Goal: Task Accomplishment & Management: Manage account settings

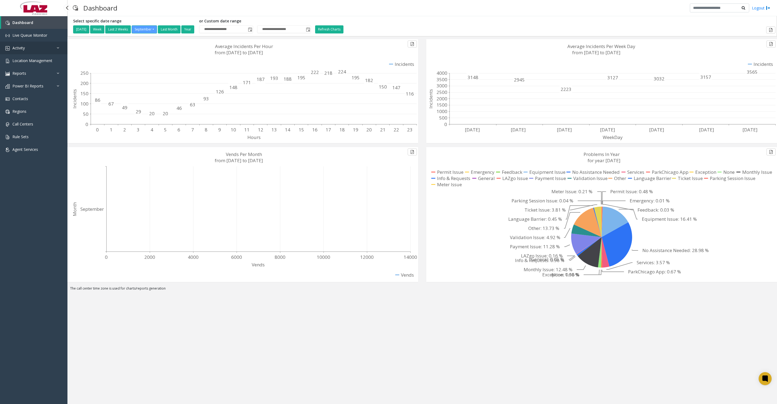
click at [23, 50] on span "Activity" at bounding box center [18, 47] width 12 height 5
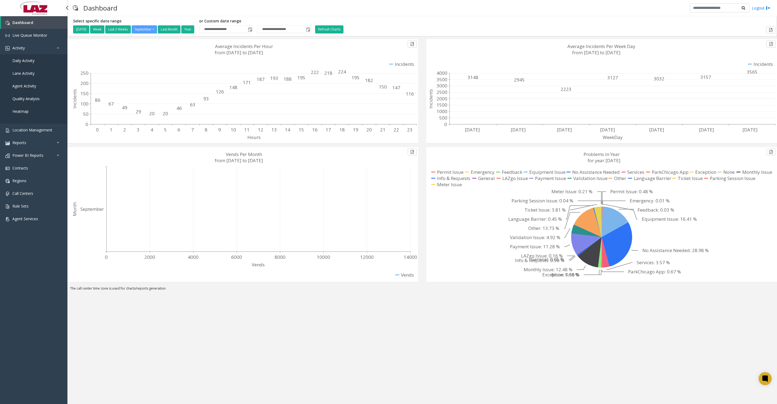
click at [16, 61] on link "Daily Activity" at bounding box center [33, 60] width 67 height 13
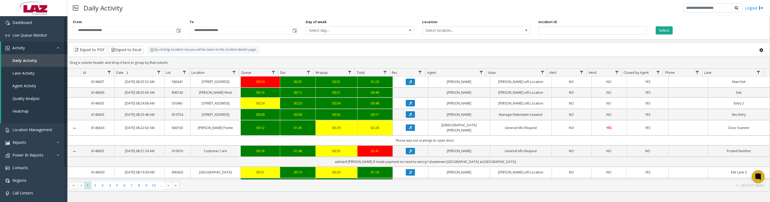
click at [178, 33] on span "Toggle popup" at bounding box center [178, 31] width 4 height 4
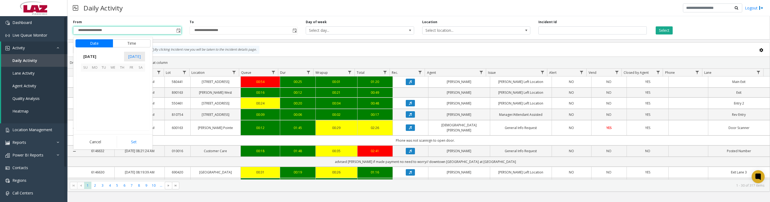
scroll to position [96780, 0]
click at [95, 79] on span "1" at bounding box center [94, 76] width 9 height 9
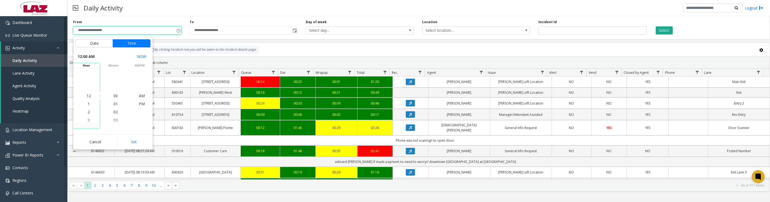
click at [126, 146] on button "Set" at bounding box center [134, 142] width 34 height 12
type input "**********"
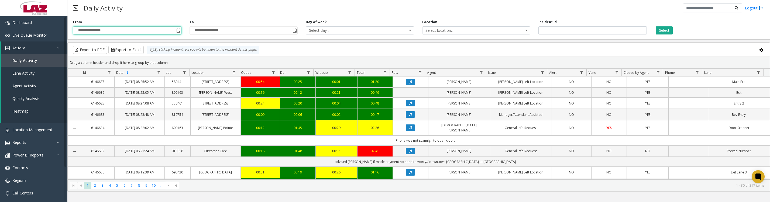
click at [467, 32] on span "Select location..." at bounding box center [466, 31] width 86 height 8
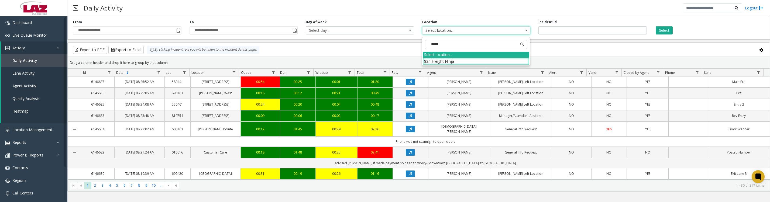
type input "******"
click at [462, 59] on li "824 Freight Ninja" at bounding box center [476, 61] width 107 height 7
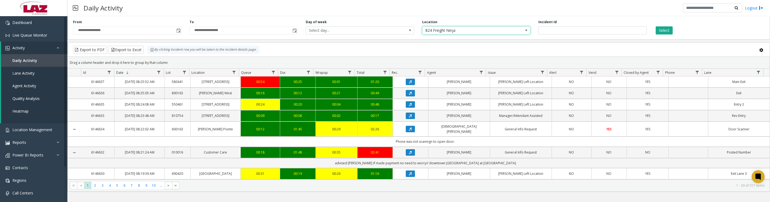
click at [663, 29] on button "Select" at bounding box center [664, 30] width 17 height 8
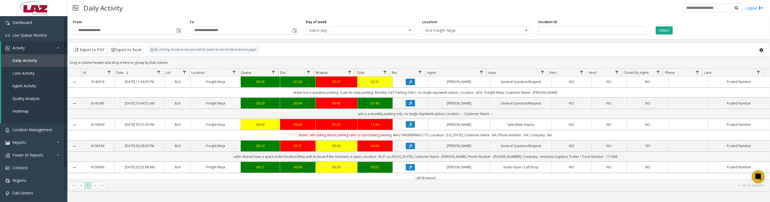
click at [409, 84] on icon "Data table" at bounding box center [410, 81] width 3 height 3
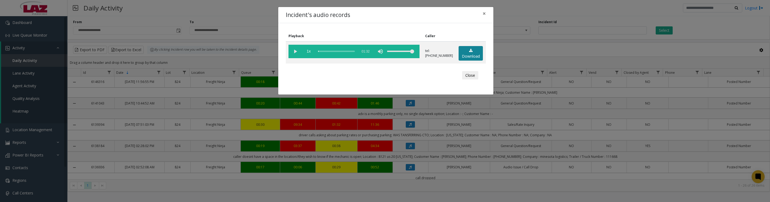
click at [469, 57] on link "Download" at bounding box center [471, 53] width 24 height 15
click at [297, 54] on vg-play-pause at bounding box center [295, 51] width 13 height 13
click at [293, 54] on vg-play-pause at bounding box center [295, 51] width 13 height 13
click at [295, 53] on vg-play-pause at bounding box center [295, 51] width 13 height 13
click at [294, 53] on vg-play-pause at bounding box center [295, 51] width 13 height 13
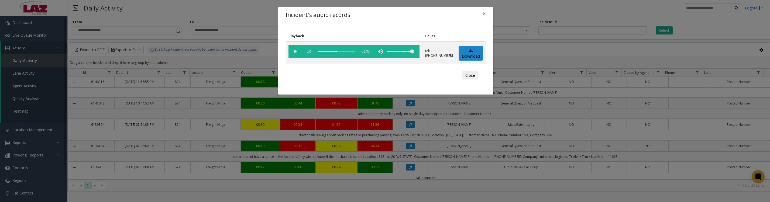
click at [295, 53] on vg-play-pause at bounding box center [295, 51] width 13 height 13
click at [291, 53] on vg-play-pause at bounding box center [295, 51] width 13 height 13
click at [294, 52] on vg-play-pause at bounding box center [295, 51] width 13 height 13
click at [295, 52] on vg-play-pause at bounding box center [295, 51] width 13 height 13
click at [469, 80] on button "Close" at bounding box center [470, 75] width 16 height 9
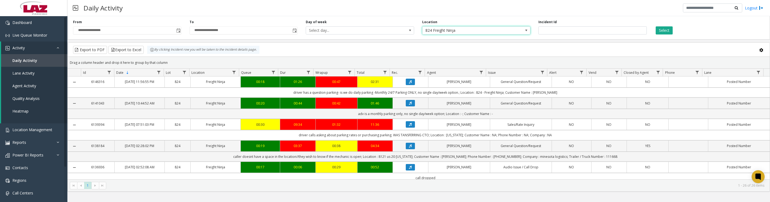
click at [497, 34] on span "824 Freight Ninja" at bounding box center [466, 31] width 86 height 8
type input "*******"
click at [436, 59] on li "570443 601 Massachusetts Avenue" at bounding box center [476, 62] width 107 height 7
click at [662, 32] on button "Select" at bounding box center [664, 30] width 17 height 8
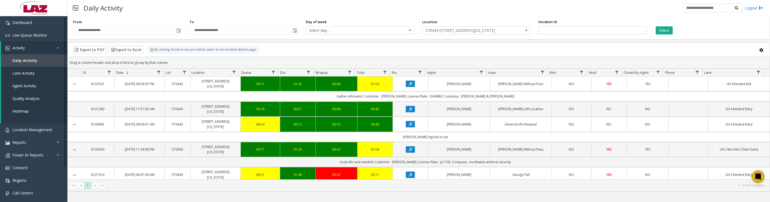
scroll to position [67, 0]
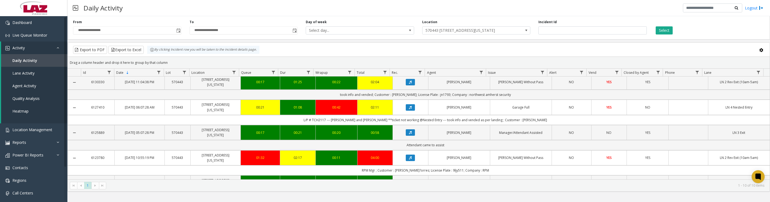
click at [409, 84] on icon "Data table" at bounding box center [410, 82] width 3 height 3
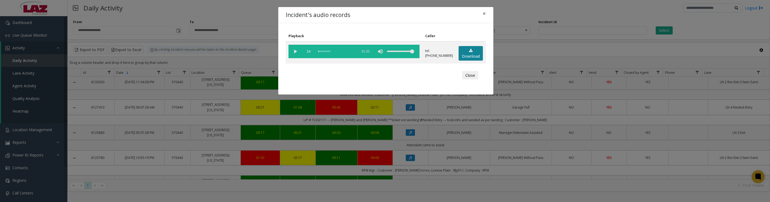
click at [459, 50] on link "Download" at bounding box center [471, 53] width 24 height 15
click at [296, 52] on vg-play-pause at bounding box center [295, 51] width 13 height 13
click at [463, 80] on button "Close" at bounding box center [470, 75] width 16 height 9
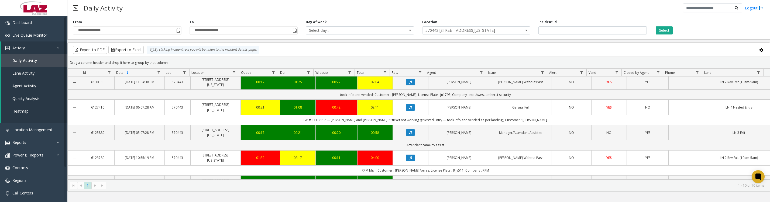
click at [409, 109] on icon "Data table" at bounding box center [410, 107] width 3 height 3
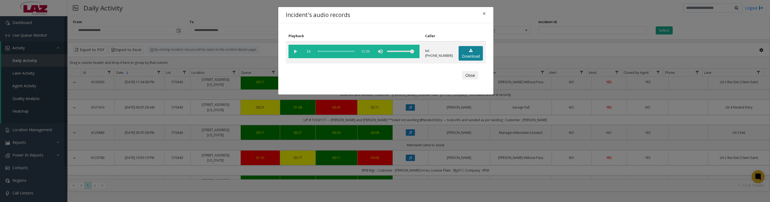
click at [462, 57] on link "Download" at bounding box center [471, 53] width 24 height 15
click at [295, 53] on vg-play-pause at bounding box center [295, 51] width 13 height 13
click at [293, 53] on vg-play-pause at bounding box center [295, 51] width 13 height 13
click at [296, 57] on vg-play-pause at bounding box center [295, 51] width 13 height 13
click at [469, 80] on button "Close" at bounding box center [470, 75] width 16 height 9
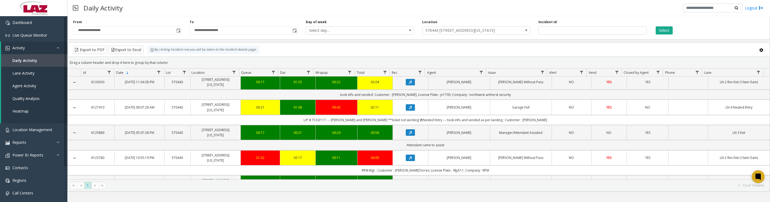
click at [409, 160] on icon "Data table" at bounding box center [410, 157] width 3 height 3
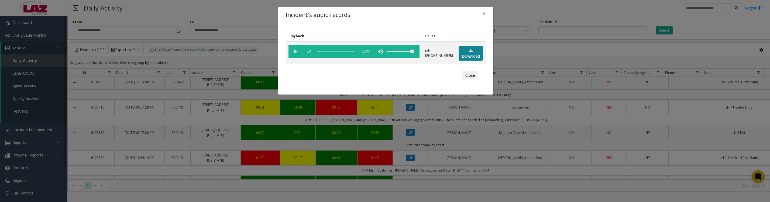
click at [469, 53] on icon at bounding box center [471, 51] width 4 height 4
click at [463, 80] on button "Close" at bounding box center [470, 75] width 16 height 9
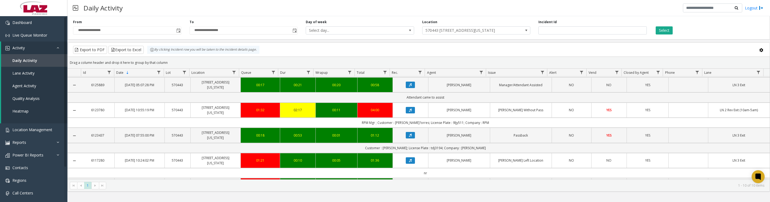
scroll to position [135, 0]
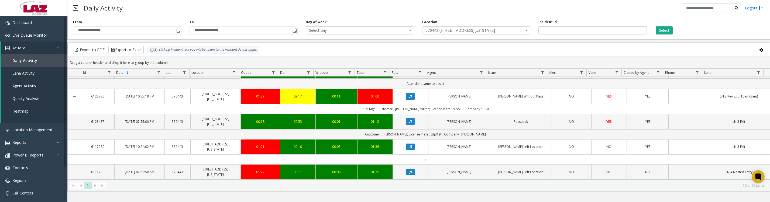
click at [409, 123] on icon "Data table" at bounding box center [410, 121] width 3 height 3
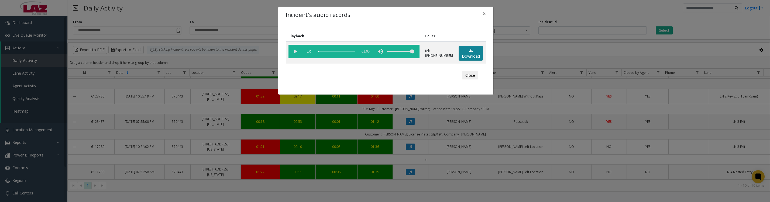
click at [475, 58] on link "Download" at bounding box center [471, 53] width 24 height 15
click at [292, 53] on vg-play-pause at bounding box center [295, 51] width 13 height 13
click at [466, 80] on button "Close" at bounding box center [470, 75] width 16 height 9
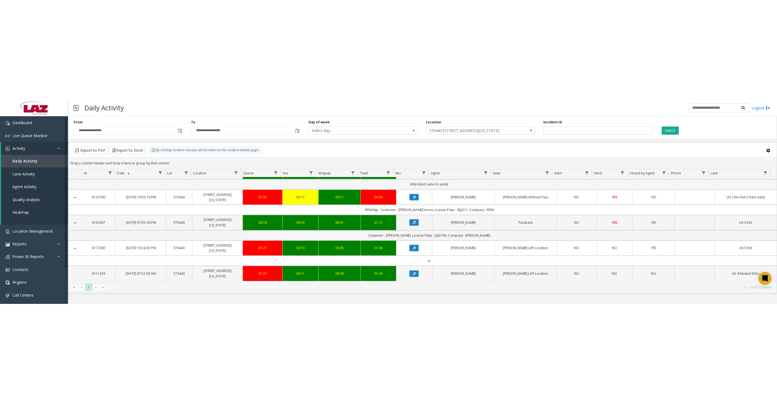
scroll to position [136, 0]
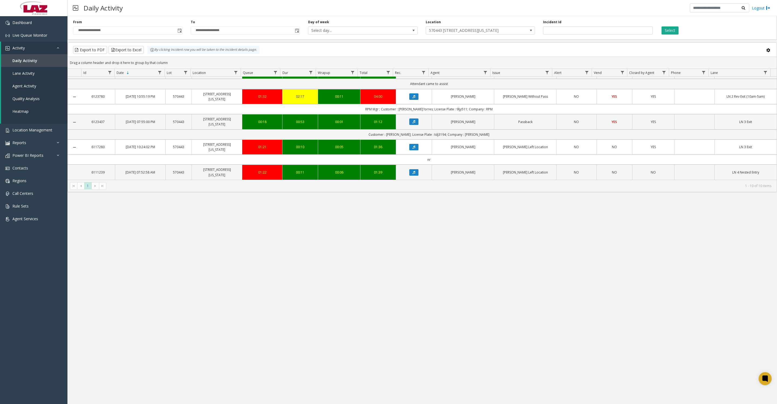
click at [465, 32] on span "570443 601 Massachusetts Avenue" at bounding box center [469, 31] width 87 height 8
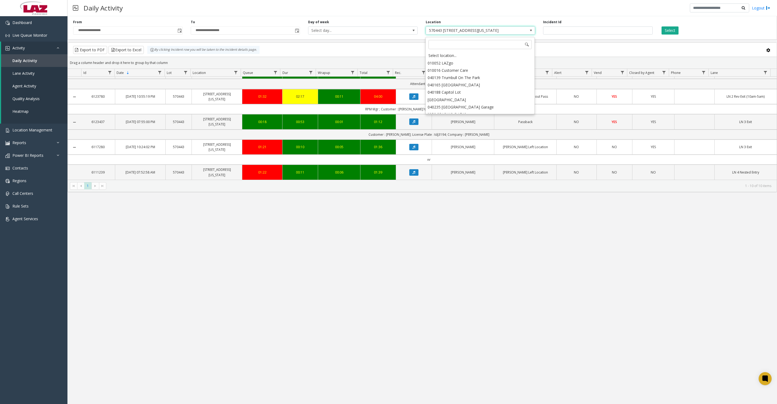
scroll to position [1145, 0]
type input "*"
type input "******"
click at [432, 65] on li "824 Freight Ninja" at bounding box center [480, 62] width 108 height 7
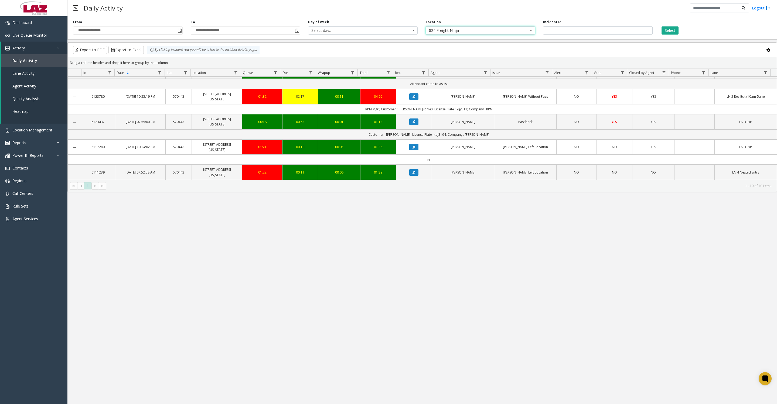
click at [669, 32] on button "Select" at bounding box center [669, 30] width 17 height 8
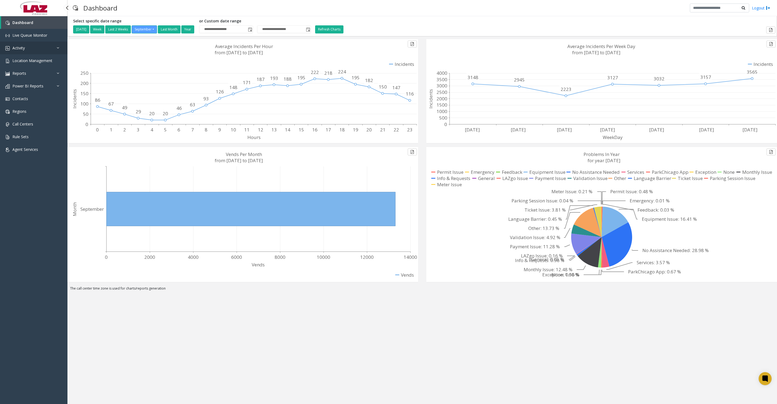
click at [23, 54] on link "Activity" at bounding box center [33, 48] width 67 height 13
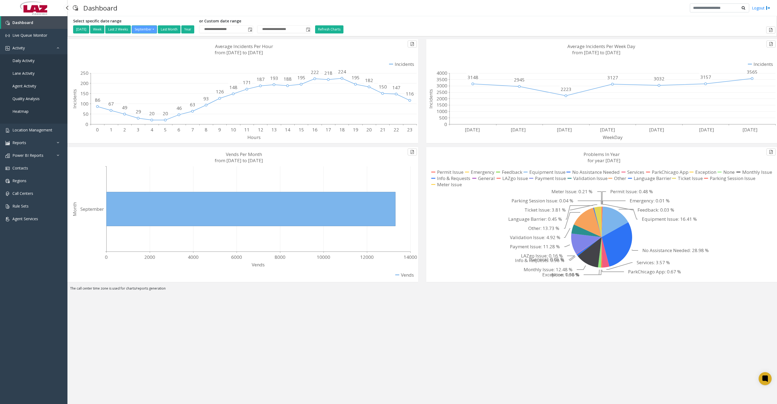
click at [25, 63] on span "Daily Activity" at bounding box center [23, 60] width 22 height 5
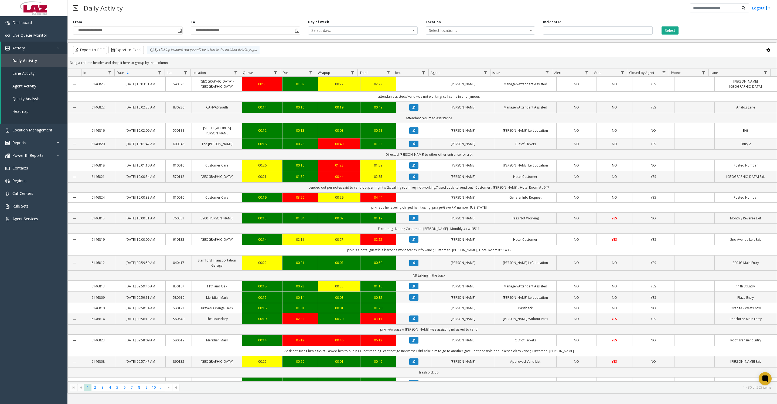
click at [179, 33] on span "Toggle popup" at bounding box center [180, 31] width 4 height 4
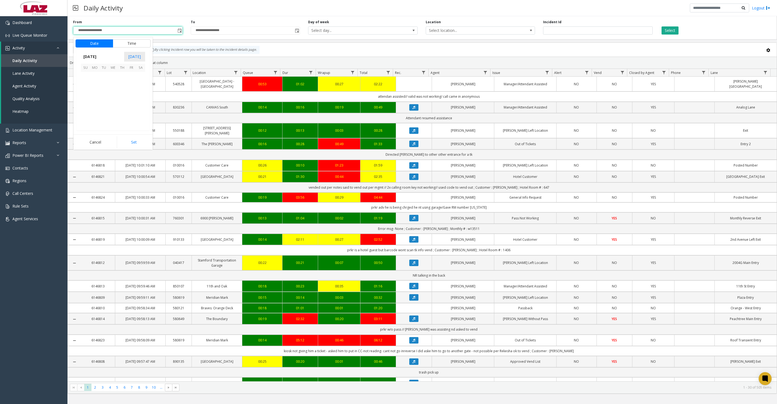
scroll to position [96780, 0]
click at [97, 98] on span "15" at bounding box center [94, 94] width 9 height 9
click at [137, 148] on button "Set" at bounding box center [134, 142] width 34 height 12
type input "**********"
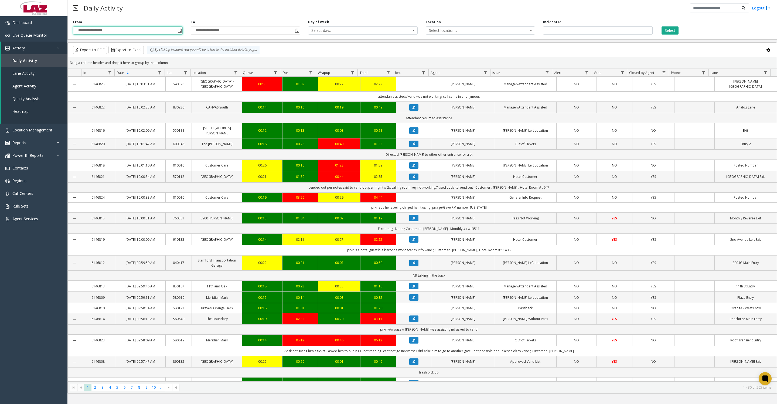
click at [299, 33] on span "Toggle popup" at bounding box center [297, 31] width 4 height 4
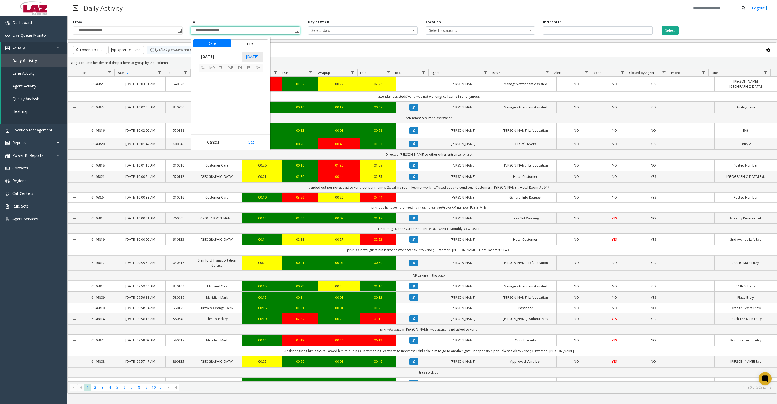
scroll to position [8, 0]
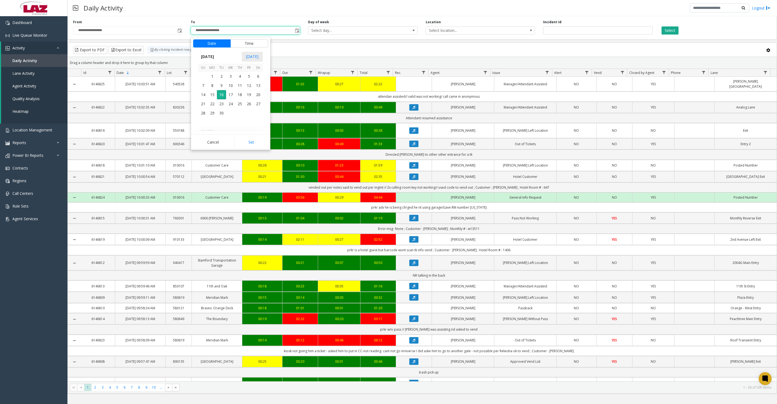
click at [208, 99] on span "15" at bounding box center [212, 94] width 9 height 9
click at [244, 143] on button "Set" at bounding box center [251, 142] width 34 height 12
type input "**********"
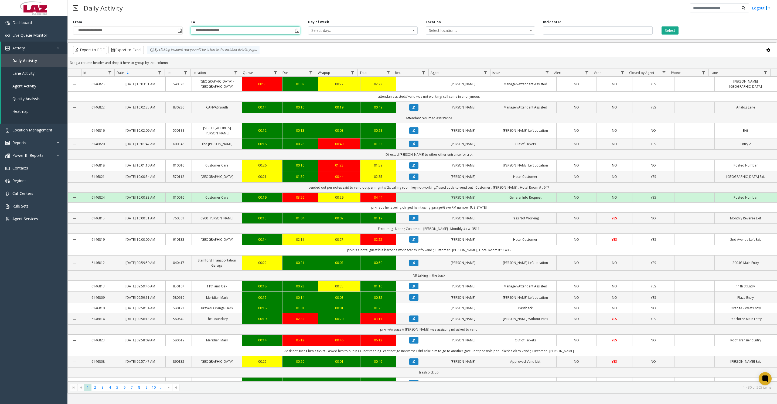
click at [453, 28] on div "Location Select location..." at bounding box center [481, 27] width 118 height 15
click at [456, 40] on div "**********" at bounding box center [422, 27] width 710 height 26
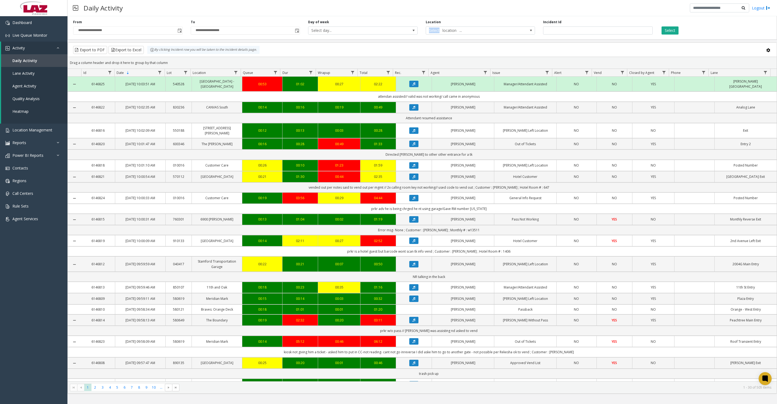
click at [465, 29] on span "Select location ..." at bounding box center [469, 31] width 87 height 8
type input "*****"
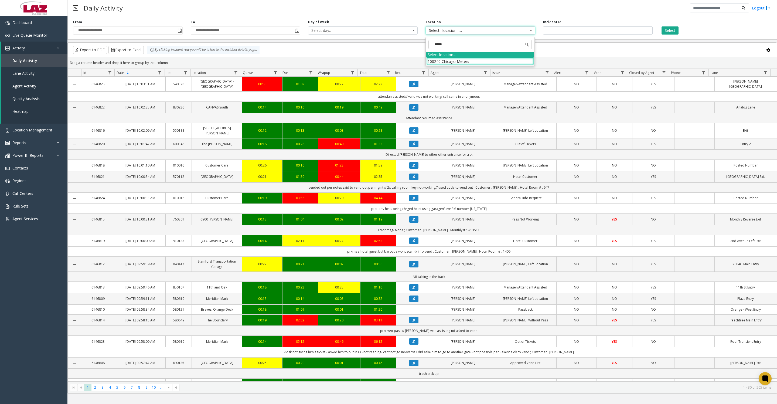
click at [440, 59] on li "100240 Chicago Meters" at bounding box center [480, 61] width 108 height 7
click at [670, 28] on button "Select" at bounding box center [669, 30] width 17 height 8
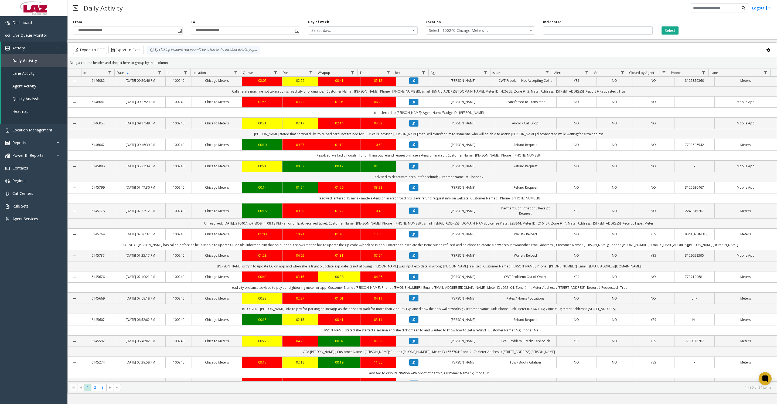
scroll to position [135, 0]
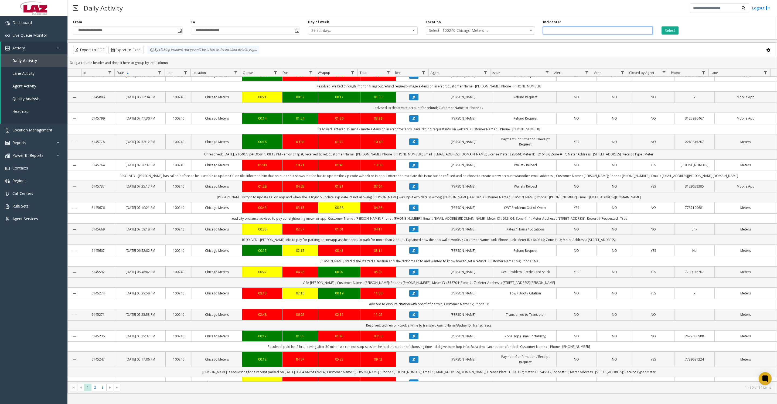
click at [549, 33] on input "number" at bounding box center [598, 30] width 110 height 8
type input "*******"
click at [660, 29] on div "Select" at bounding box center [716, 27] width 118 height 15
click at [663, 29] on button "Select" at bounding box center [669, 30] width 17 height 8
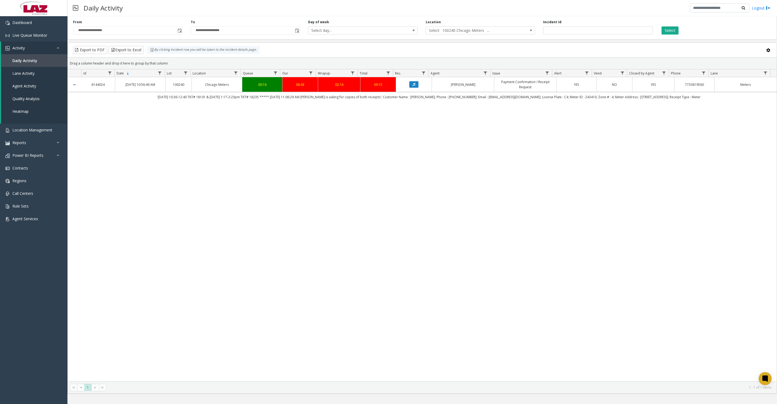
click at [413, 86] on icon "Data table" at bounding box center [413, 84] width 3 height 3
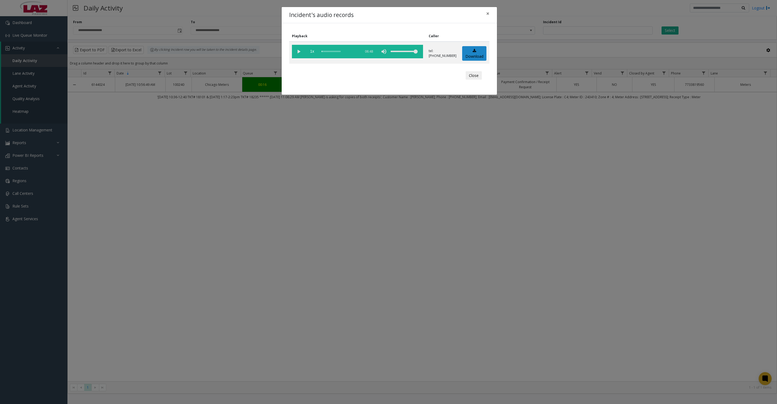
click at [296, 54] on vg-play-pause at bounding box center [298, 51] width 13 height 13
click at [299, 53] on vg-play-pause at bounding box center [298, 51] width 13 height 13
click at [466, 78] on button "Close" at bounding box center [474, 75] width 16 height 9
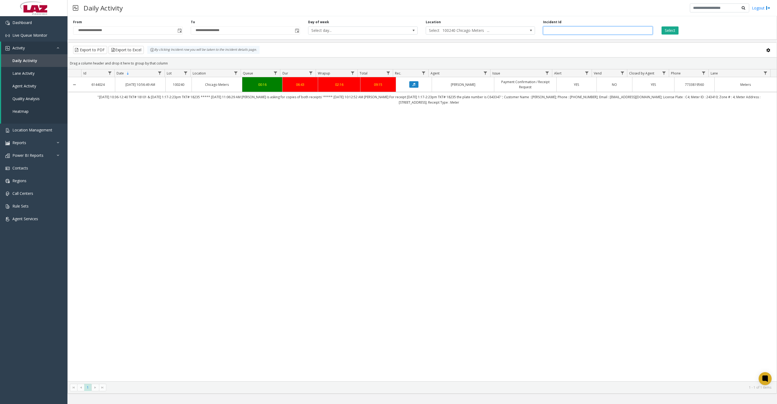
drag, startPoint x: 587, startPoint y: 32, endPoint x: 518, endPoint y: 18, distance: 70.1
click at [518, 18] on div "**********" at bounding box center [422, 27] width 710 height 26
click at [669, 32] on button "Select" at bounding box center [669, 30] width 17 height 8
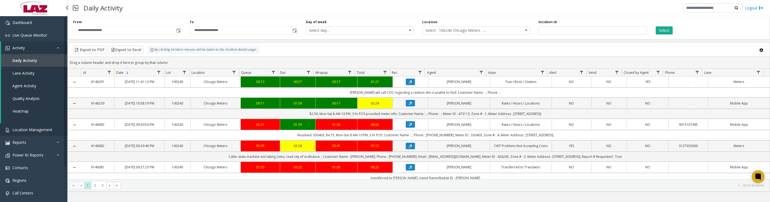
click at [23, 132] on span "Location Management" at bounding box center [32, 129] width 40 height 5
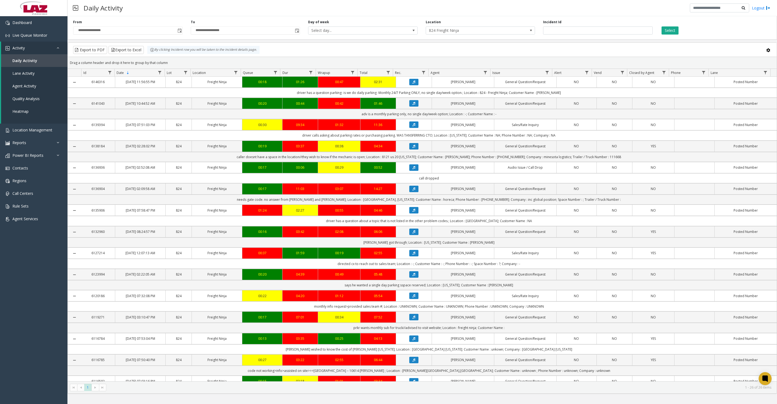
click at [456, 204] on td "needs gate code. no answer from [PERSON_NAME] and [PERSON_NAME]; Location : [GE…" at bounding box center [428, 200] width 695 height 10
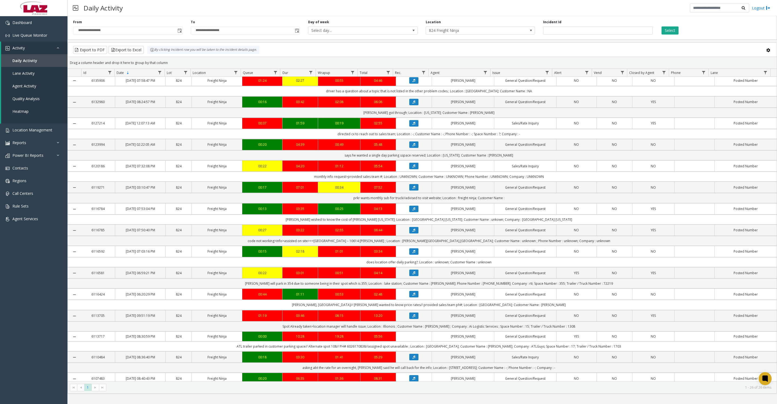
scroll to position [135, 0]
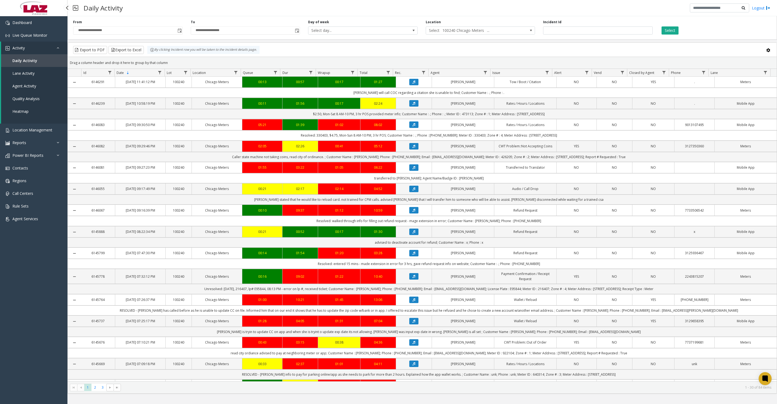
click at [50, 132] on span "Location Management" at bounding box center [32, 129] width 40 height 5
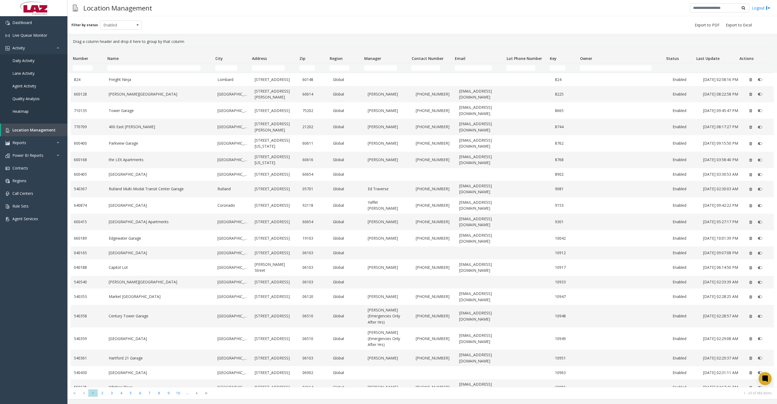
click at [128, 83] on link "Freight Ninja" at bounding box center [160, 80] width 102 height 6
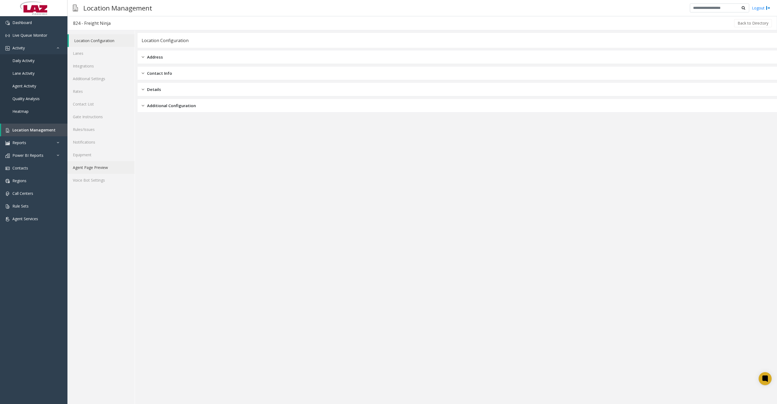
click at [86, 174] on link "Agent Page Preview" at bounding box center [100, 167] width 67 height 13
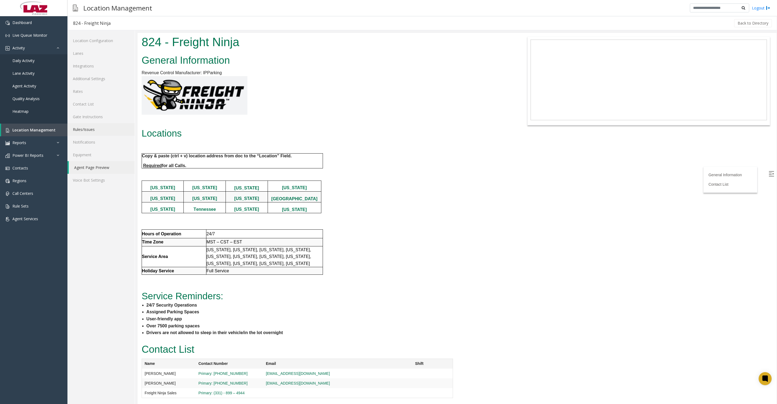
click at [93, 136] on link "Rules/Issues" at bounding box center [100, 129] width 67 height 13
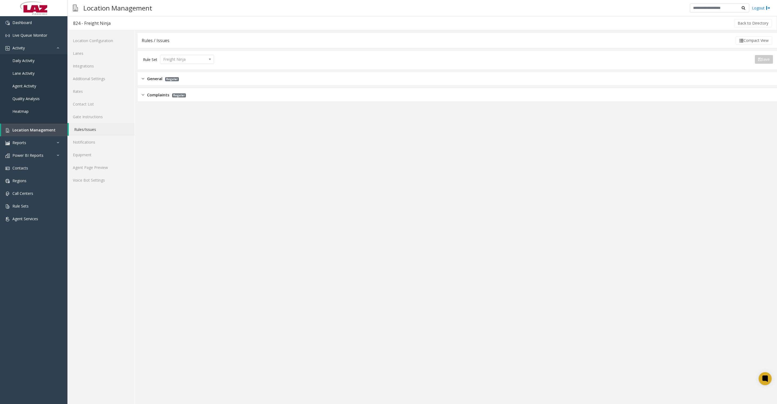
click at [149, 81] on span "General" at bounding box center [154, 79] width 15 height 6
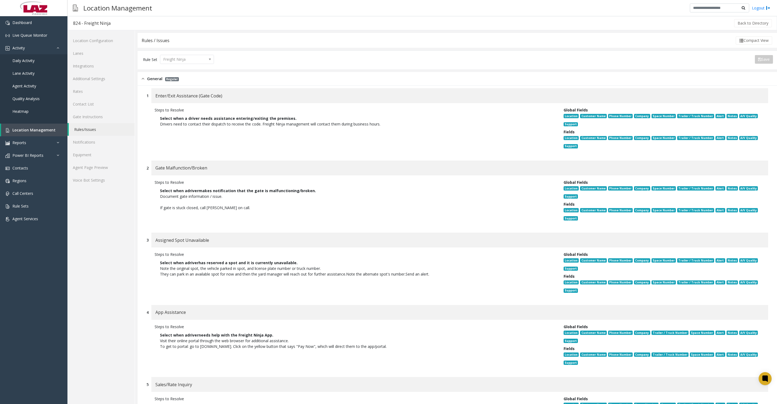
click at [155, 81] on span "General" at bounding box center [154, 79] width 15 height 6
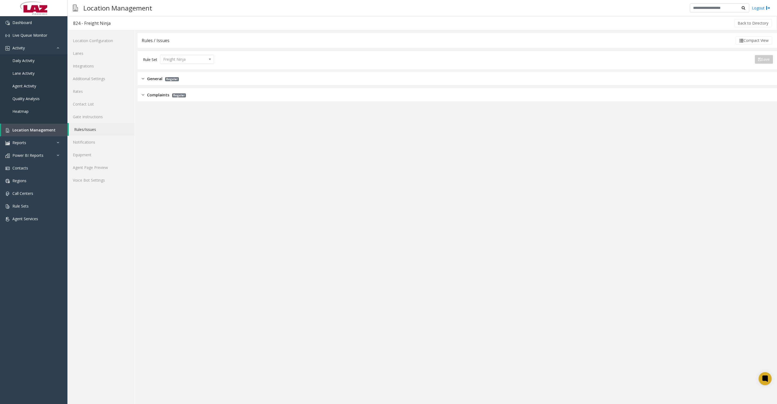
click at [157, 92] on span "Complaints" at bounding box center [158, 95] width 22 height 6
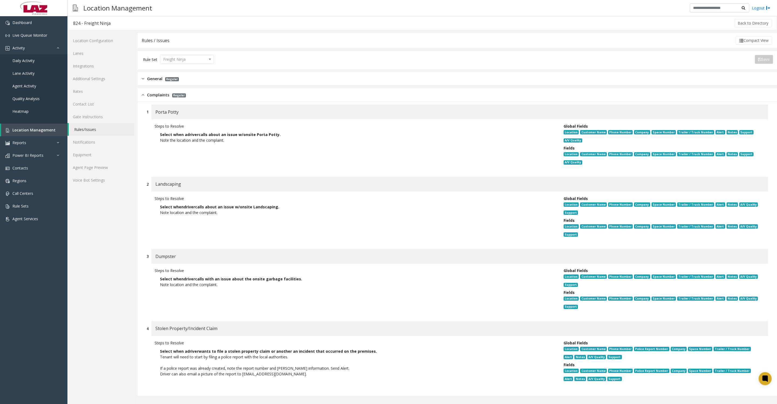
scroll to position [20, 0]
click at [159, 92] on span "Complaints" at bounding box center [158, 95] width 22 height 6
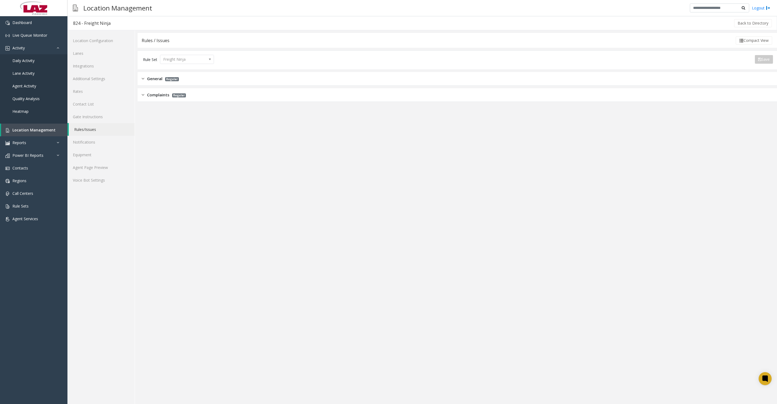
click at [159, 78] on span "General" at bounding box center [154, 79] width 15 height 6
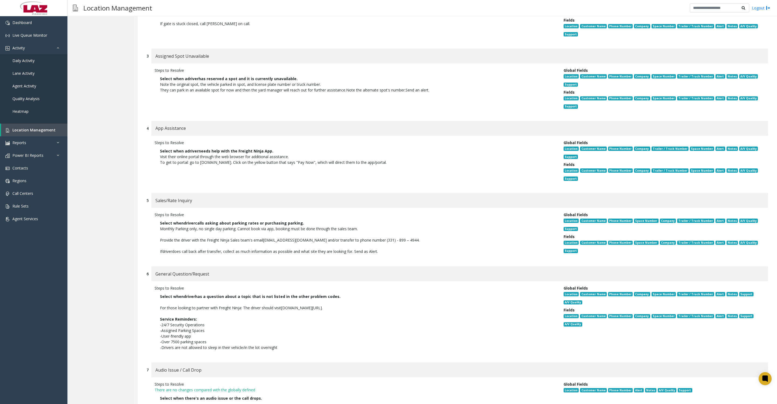
scroll to position [202, 0]
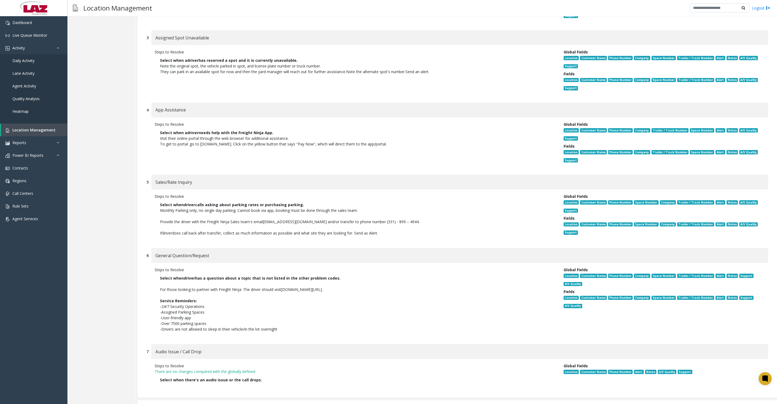
click at [147, 243] on div "Steps to Resolve Select when driver calls asking about parking rates or purchas…" at bounding box center [457, 215] width 622 height 53
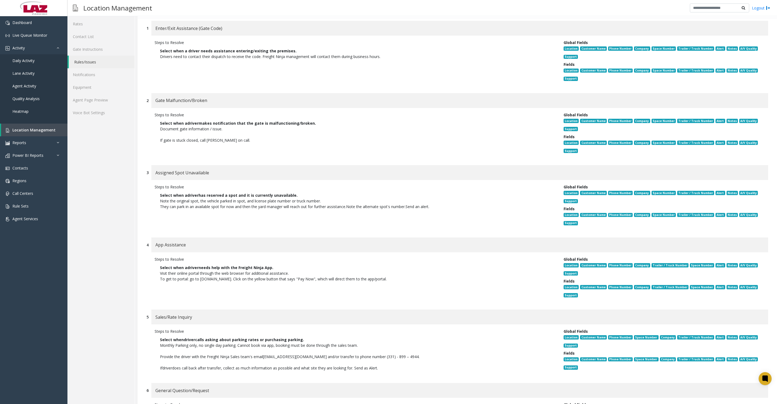
scroll to position [0, 0]
